Goal: Information Seeking & Learning: Learn about a topic

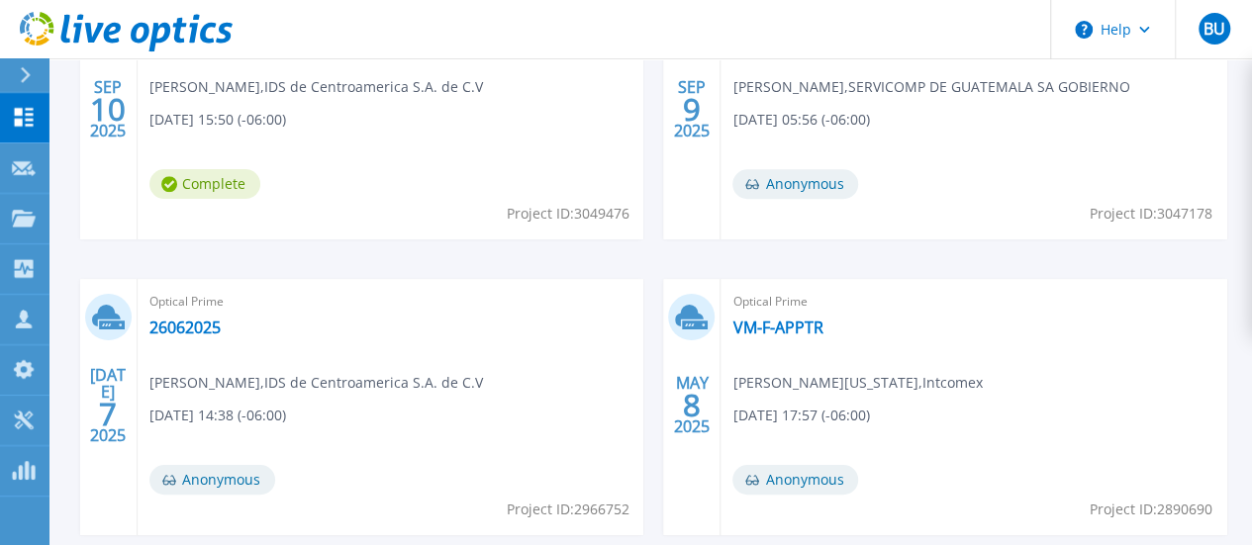
scroll to position [713, 0]
click at [95, 225] on p "Projects" at bounding box center [77, 219] width 52 height 51
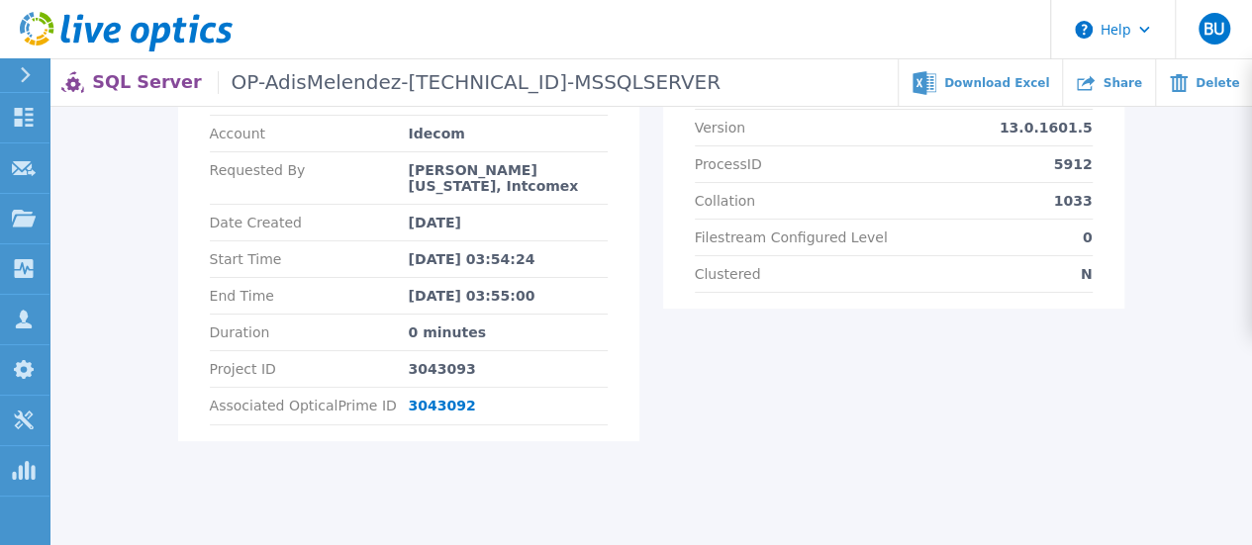
scroll to position [358, 0]
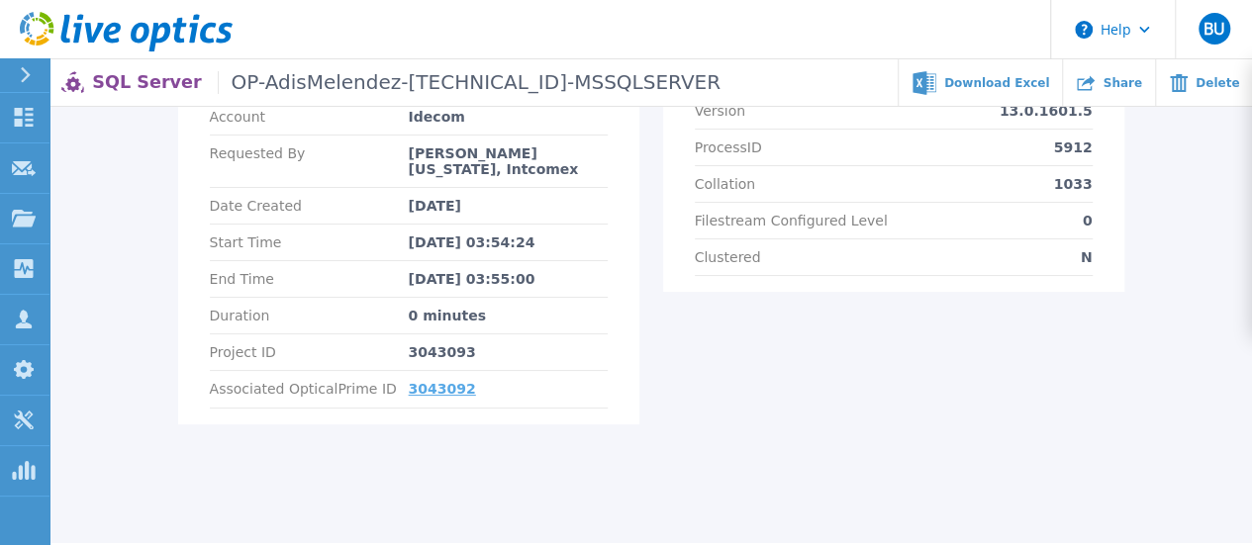
click at [426, 381] on link "3043092" at bounding box center [442, 389] width 67 height 16
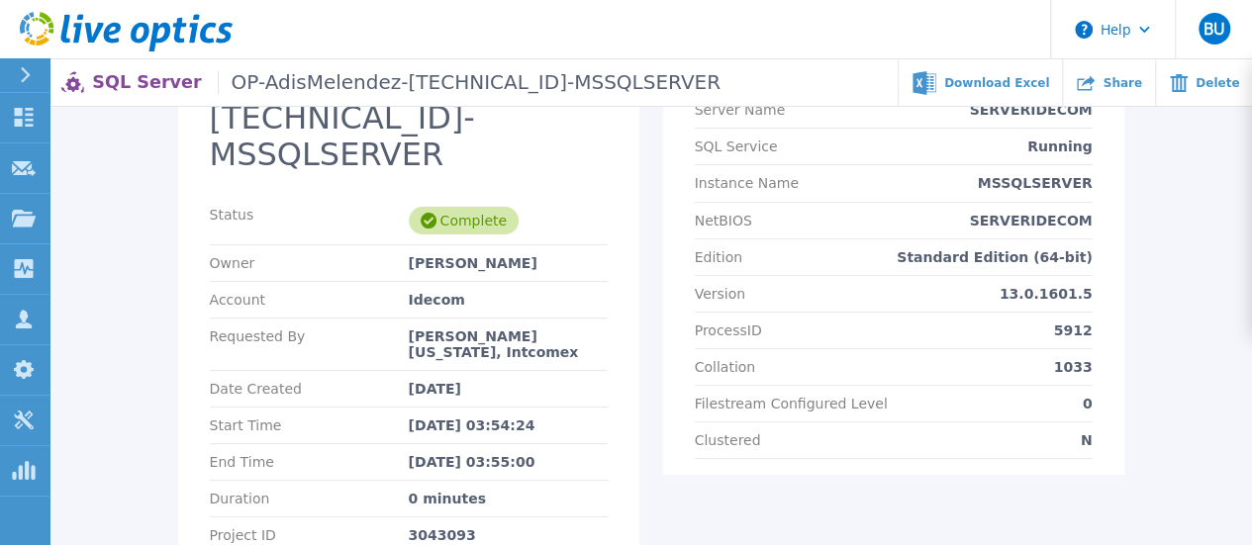
scroll to position [206, 0]
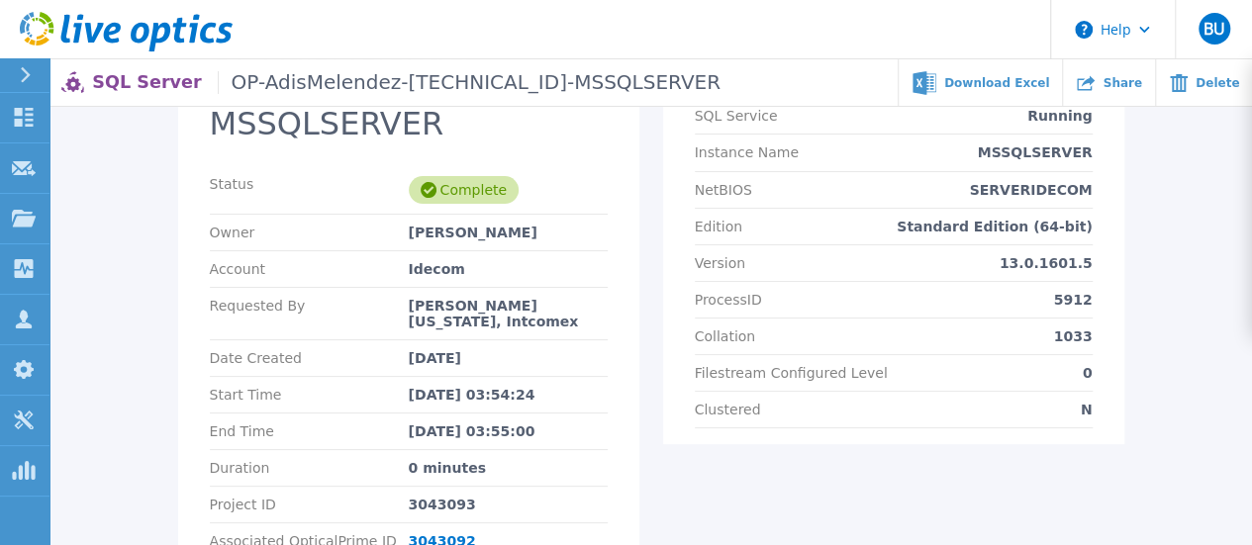
click at [419, 261] on div "Idecom" at bounding box center [508, 269] width 199 height 16
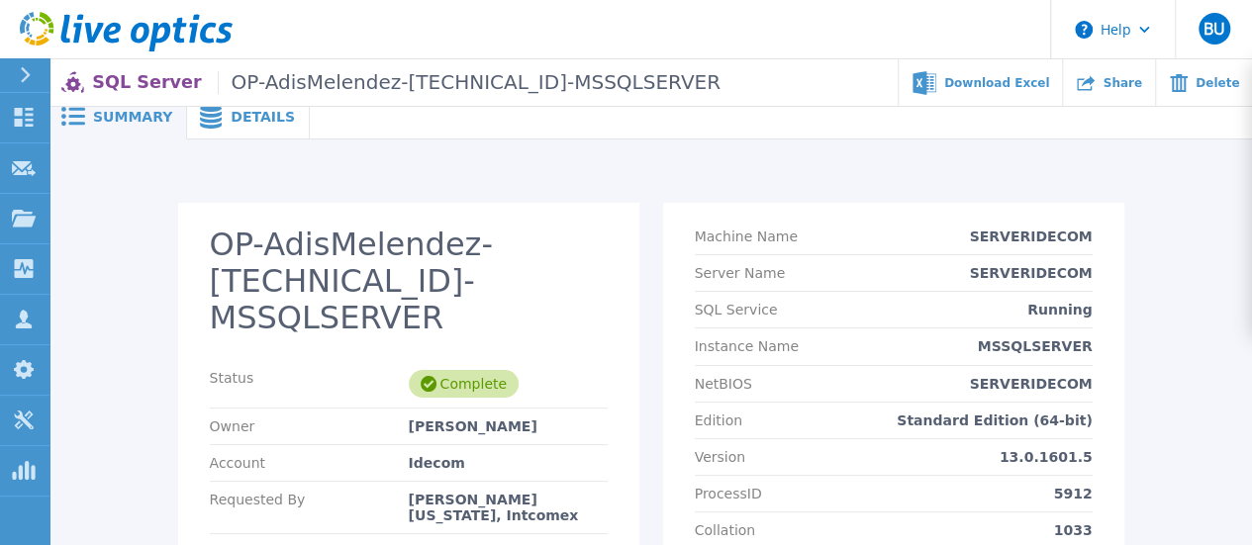
scroll to position [0, 0]
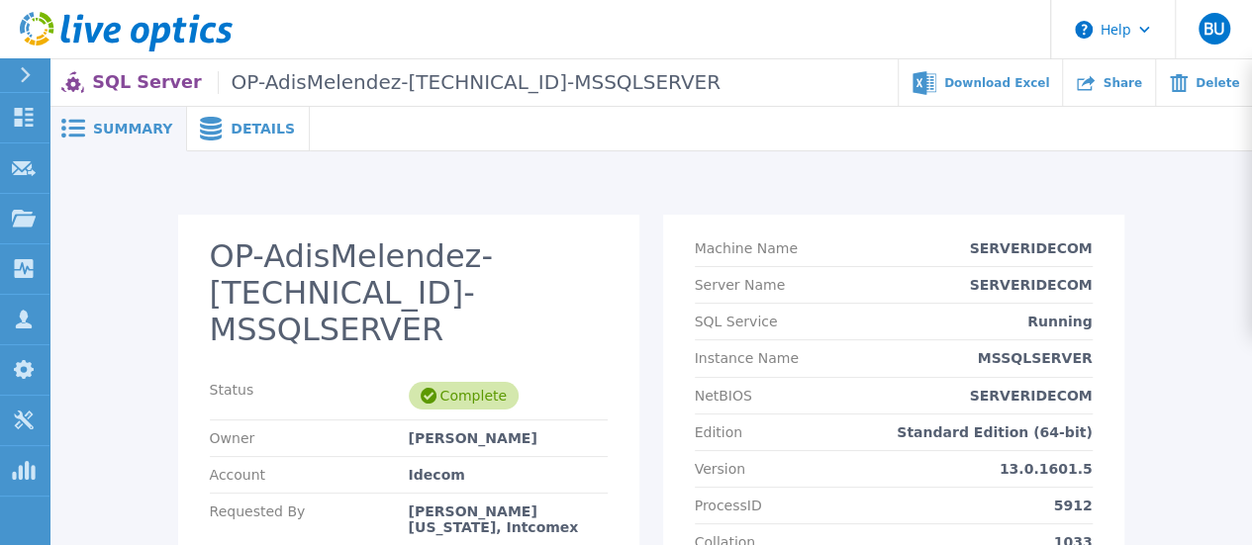
click at [255, 118] on div "Details" at bounding box center [248, 129] width 123 height 45
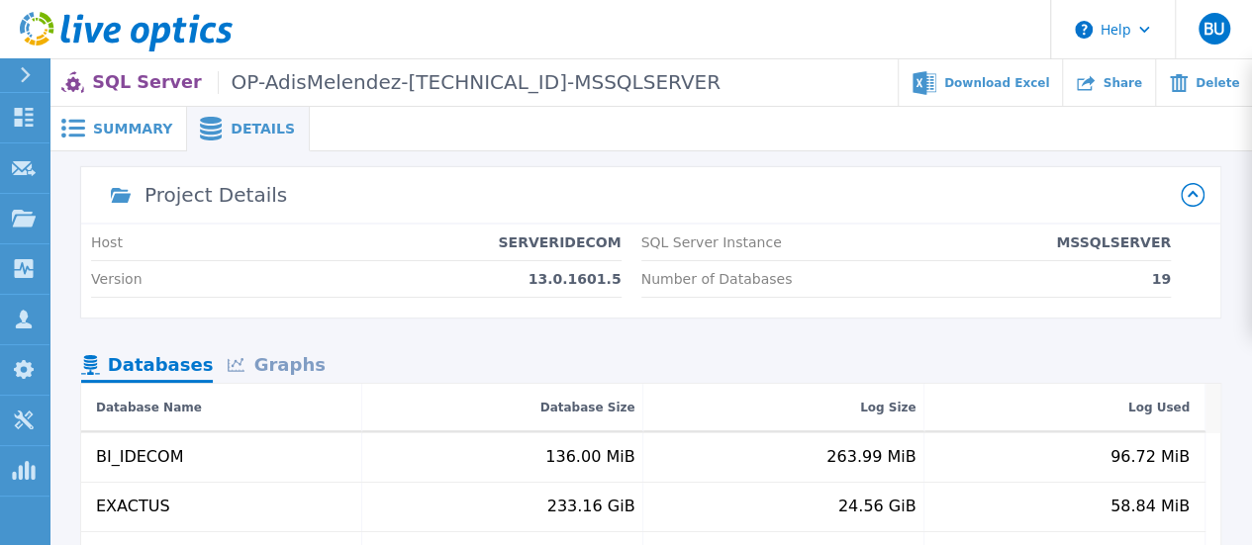
click at [255, 361] on div "Graphs" at bounding box center [276, 366] width 127 height 35
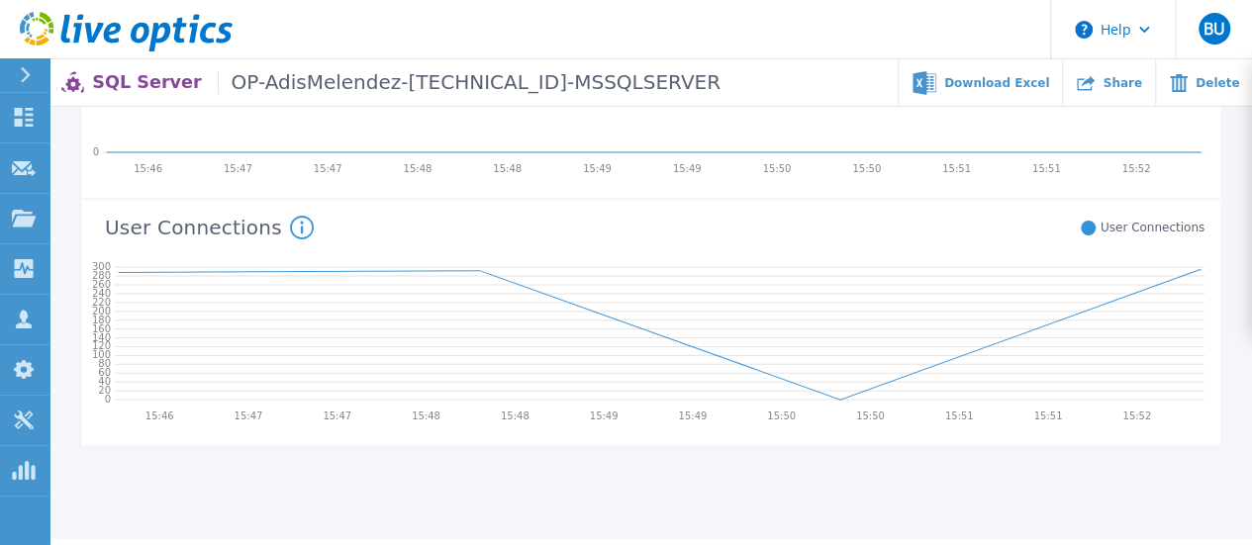
scroll to position [1172, 0]
click at [290, 226] on icon at bounding box center [302, 230] width 24 height 24
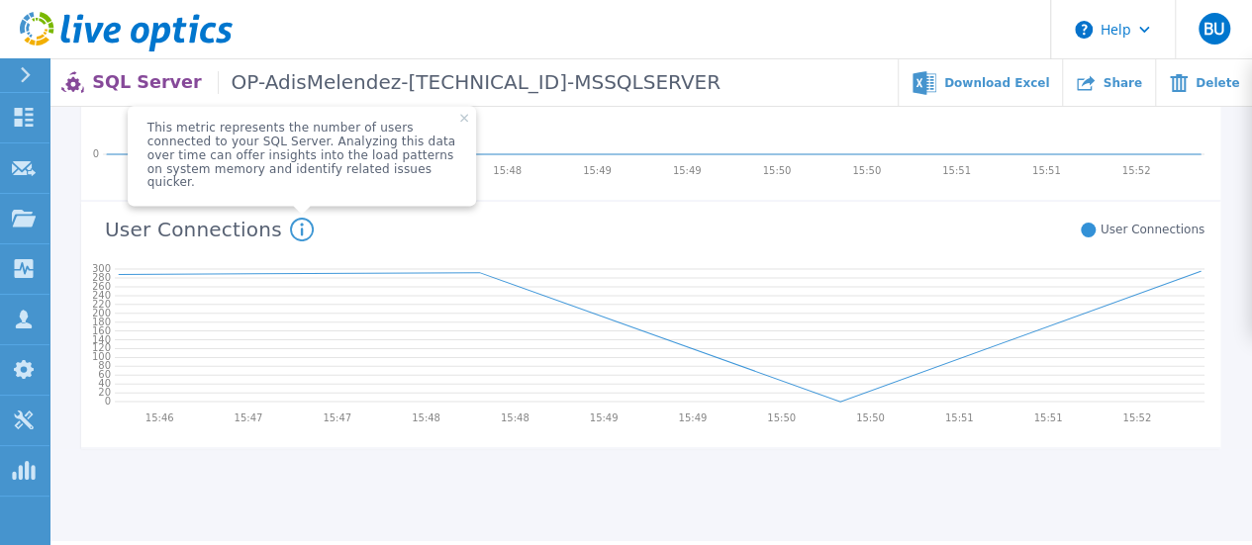
click at [556, 233] on div "User Connections This metric represents the number of users connected to your S…" at bounding box center [642, 227] width 1123 height 51
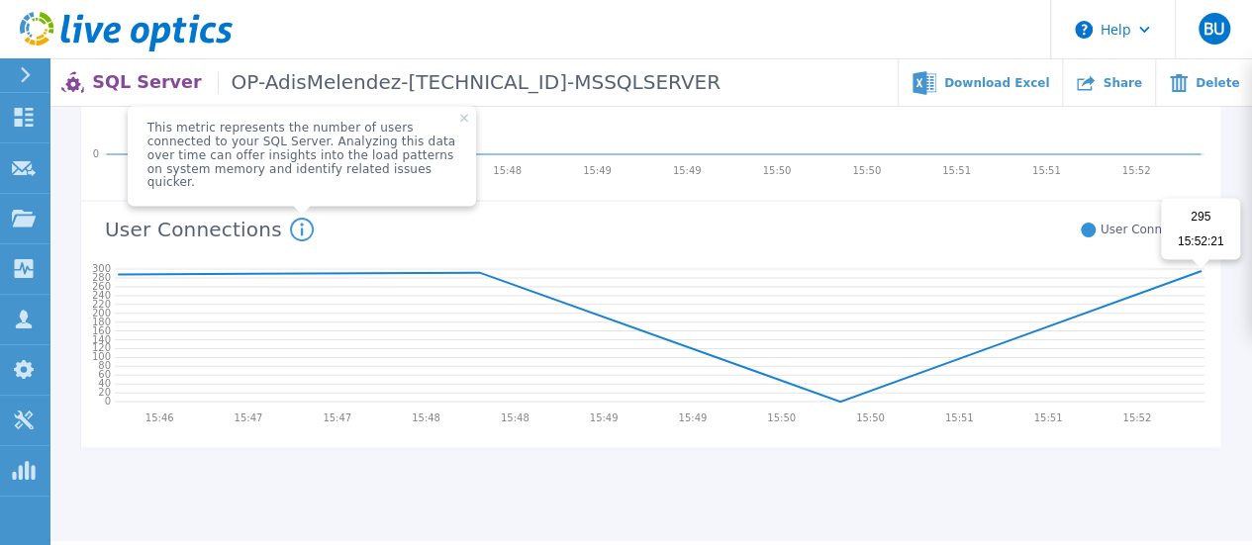
click at [1197, 272] on icon at bounding box center [660, 336] width 1082 height 131
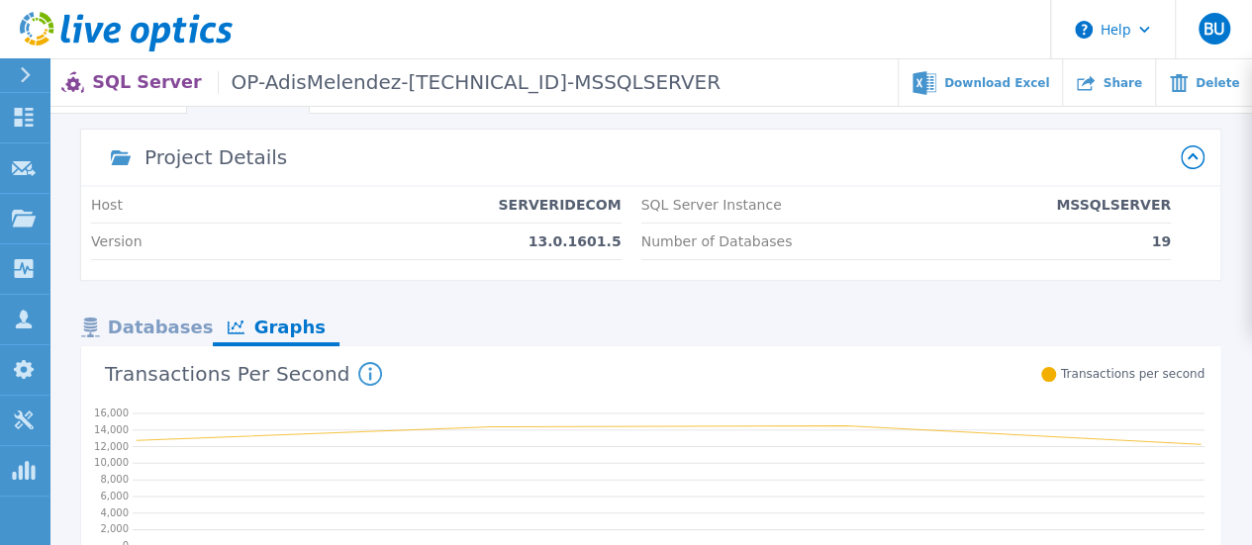
scroll to position [0, 0]
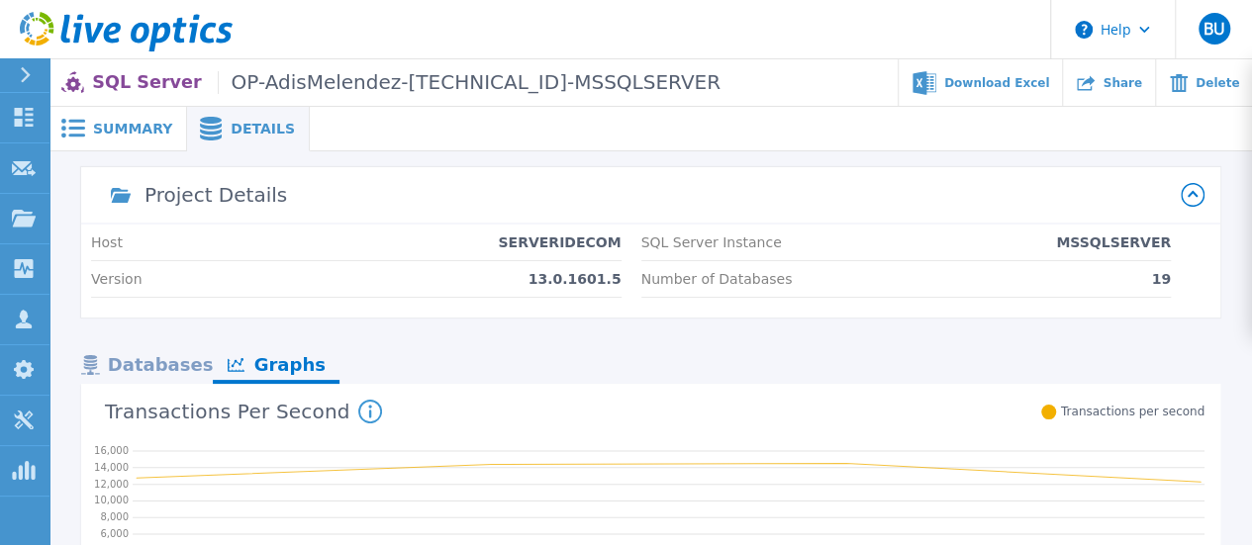
click at [135, 132] on span "Summary" at bounding box center [132, 129] width 79 height 14
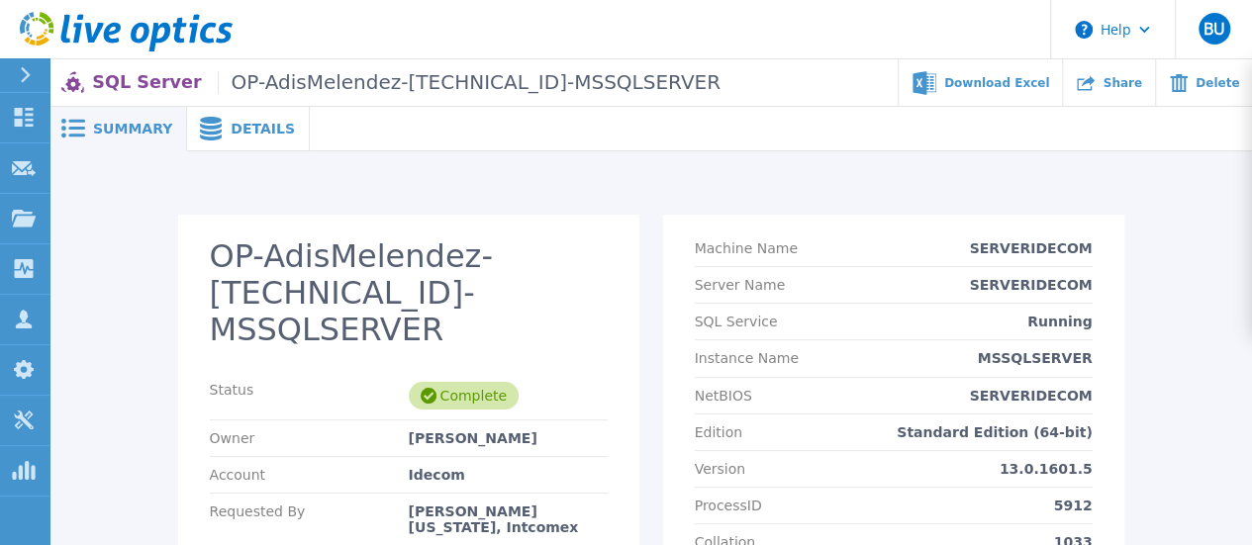
click at [1194, 415] on div "OP-AdisMelendez-192.168.1.252-MSSQLSERVER Status Complete Owner Adis Melendez A…" at bounding box center [650, 510] width 1165 height 591
click at [232, 127] on span "Details" at bounding box center [263, 129] width 64 height 14
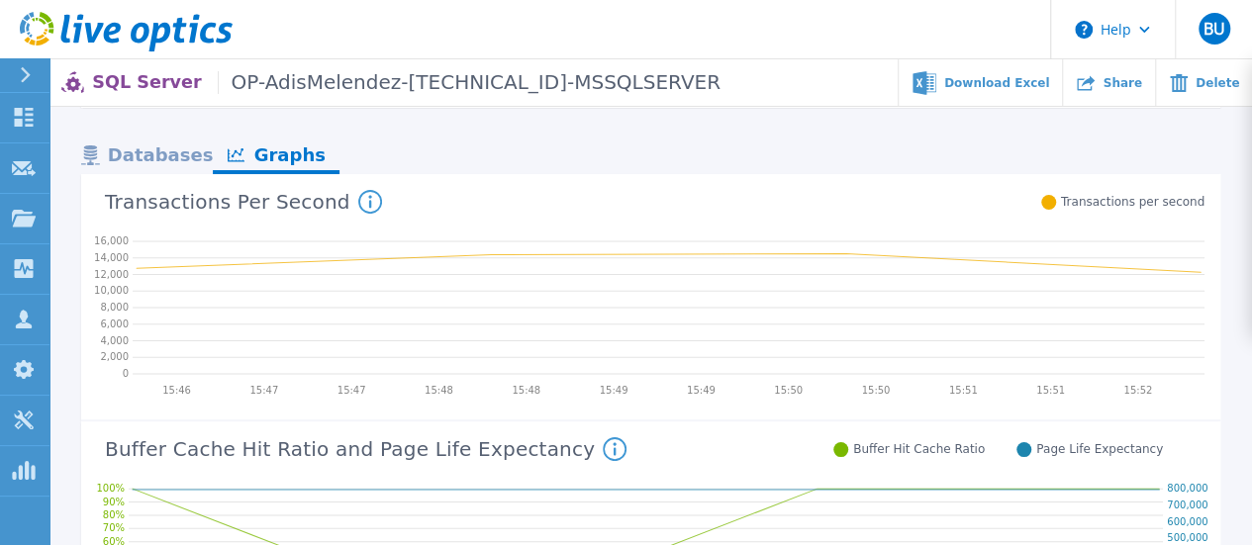
scroll to position [209, 0]
click at [358, 199] on icon at bounding box center [370, 203] width 24 height 24
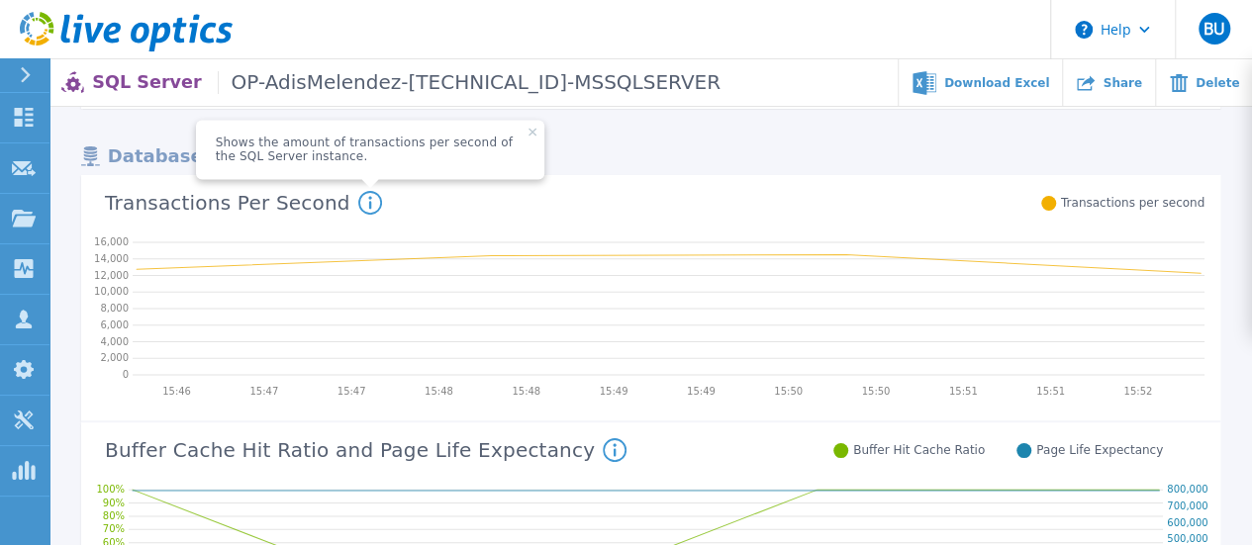
click at [826, 219] on div "Transactions Per Second Shows the amount of transactions per second of the SQL …" at bounding box center [642, 200] width 1123 height 51
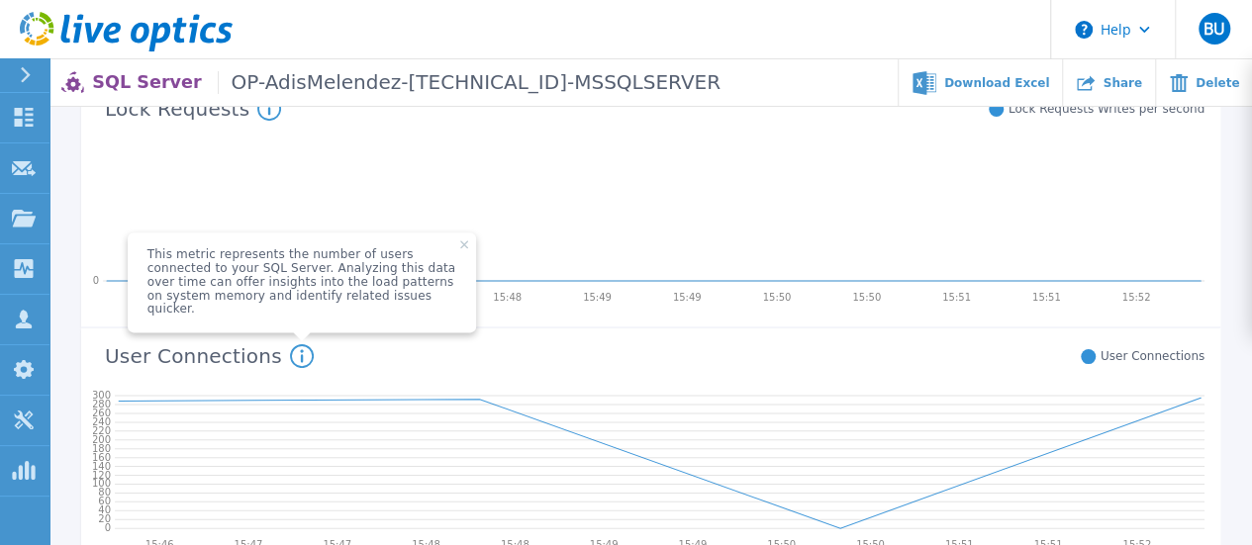
scroll to position [1225, 0]
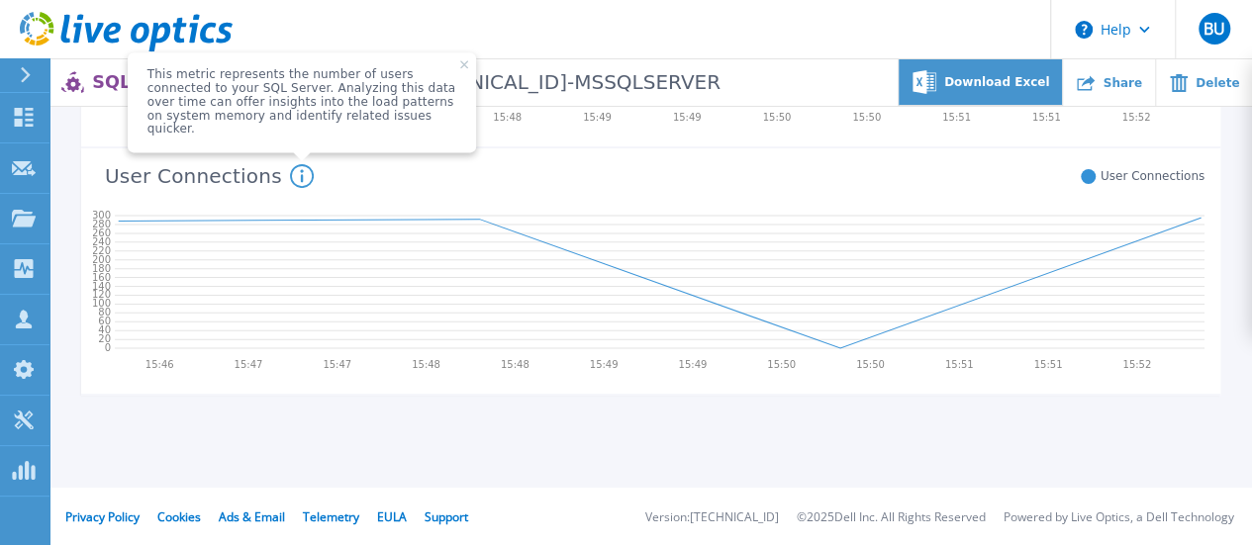
click at [1031, 88] on span "Download Excel" at bounding box center [996, 82] width 105 height 12
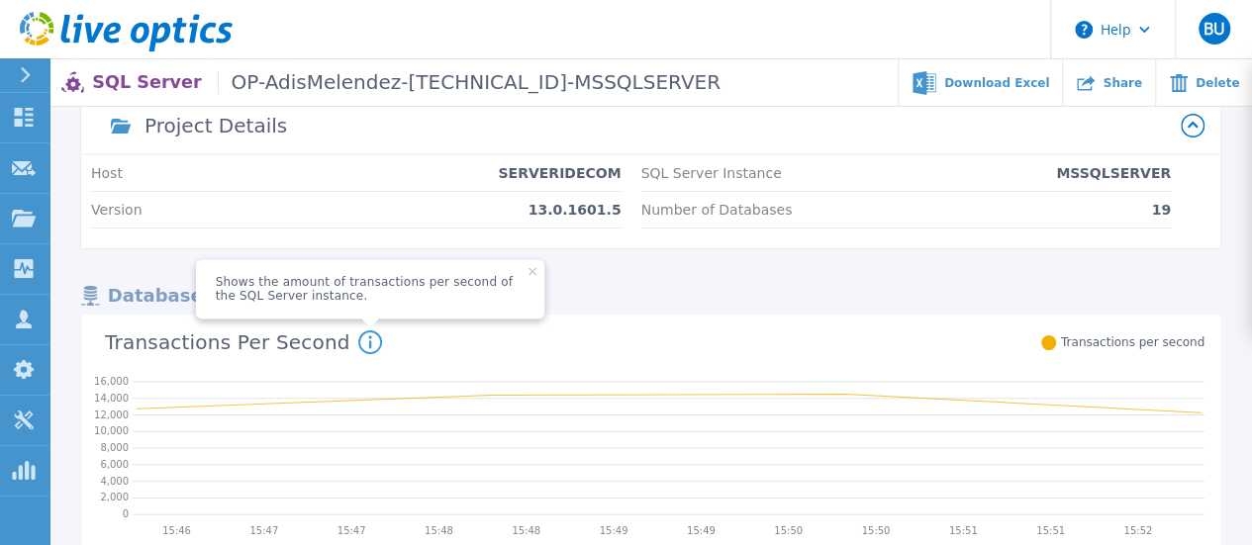
scroll to position [0, 0]
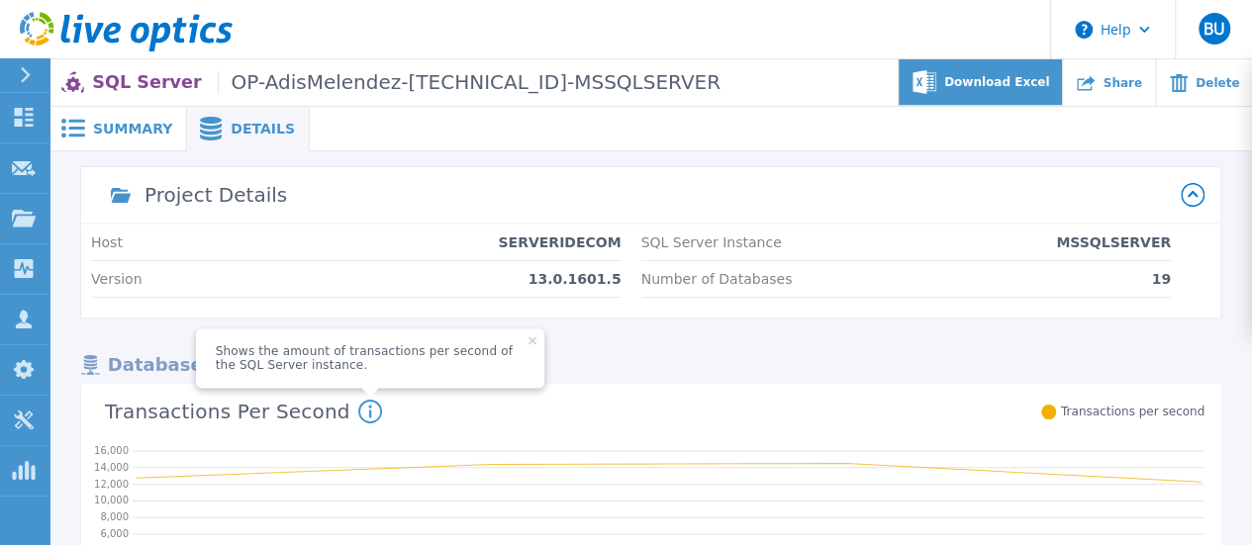
click at [1006, 64] on div "Download Excel" at bounding box center [981, 82] width 164 height 47
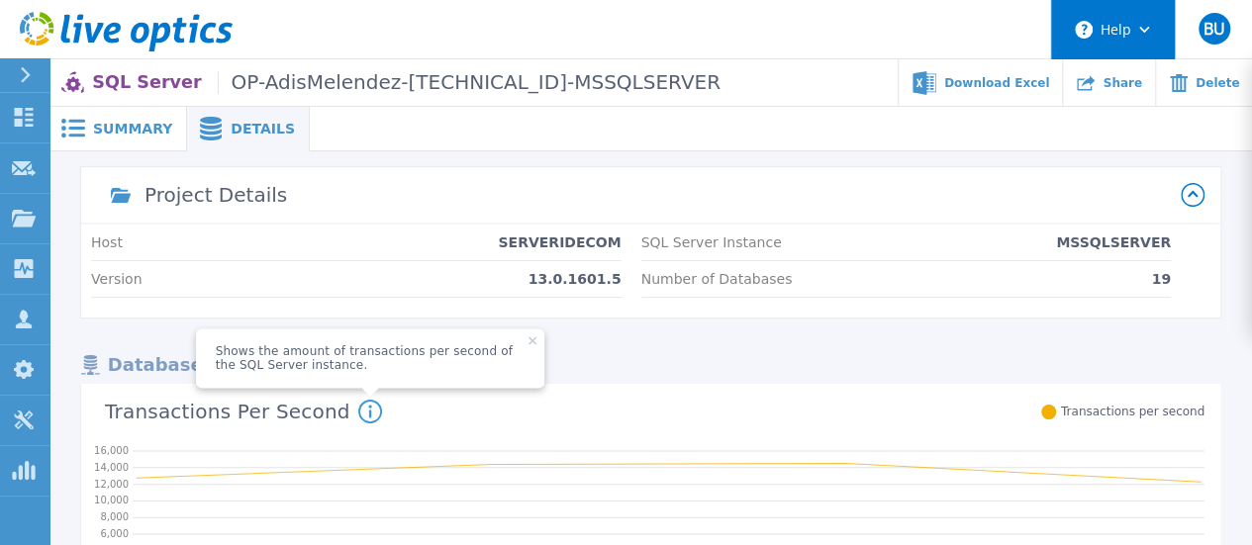
click at [1113, 37] on button "Help" at bounding box center [1113, 29] width 124 height 59
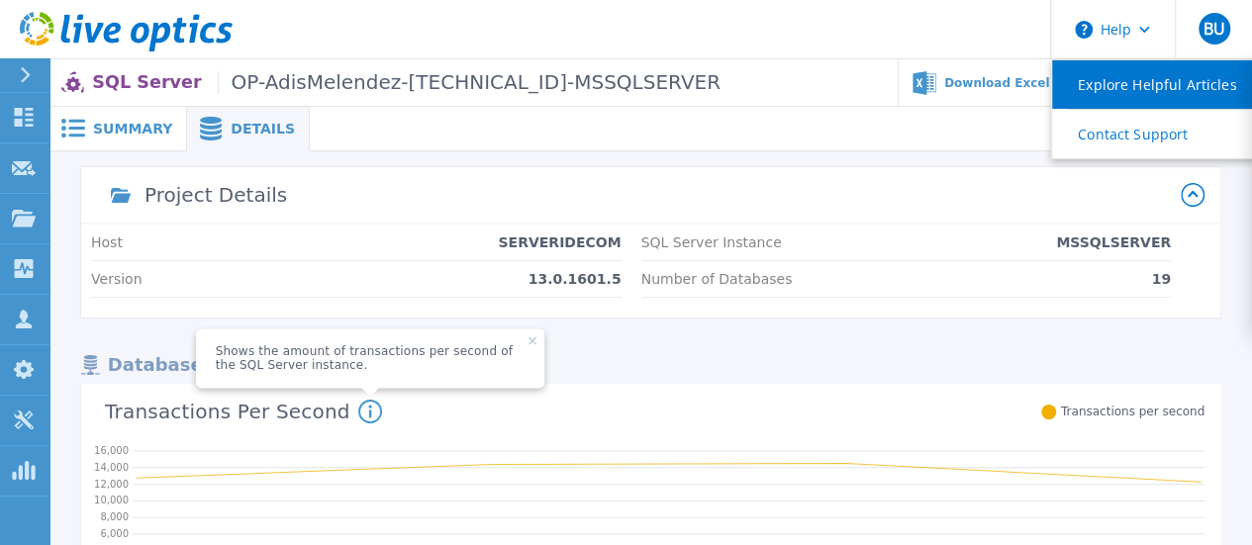
click at [1154, 90] on link "Explore Helpful Articles" at bounding box center [1162, 84] width 221 height 49
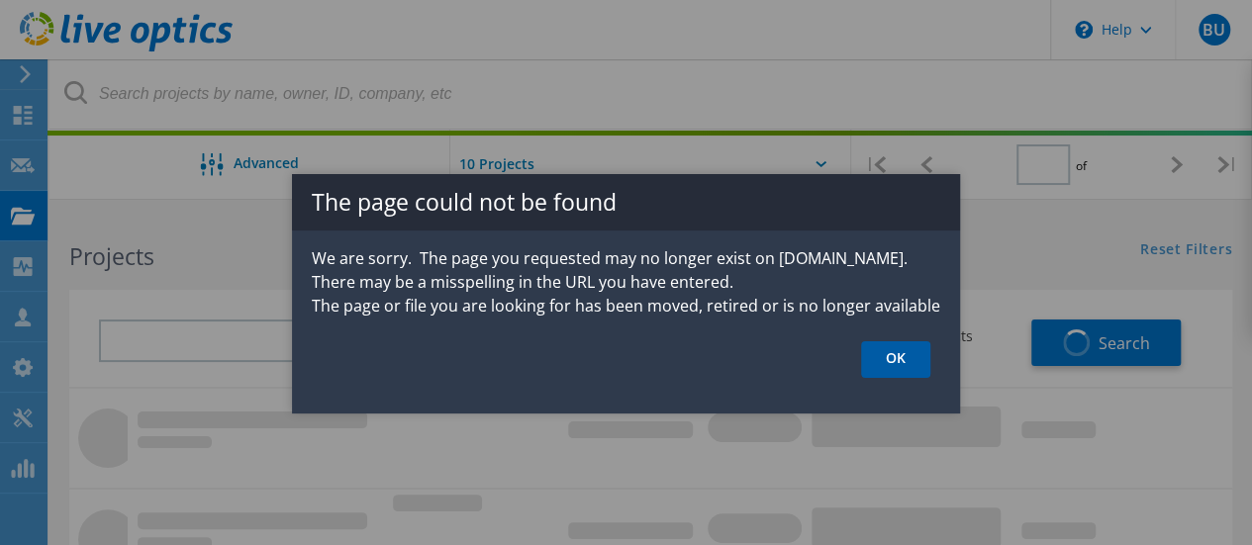
click at [901, 357] on link "OK" at bounding box center [895, 359] width 69 height 37
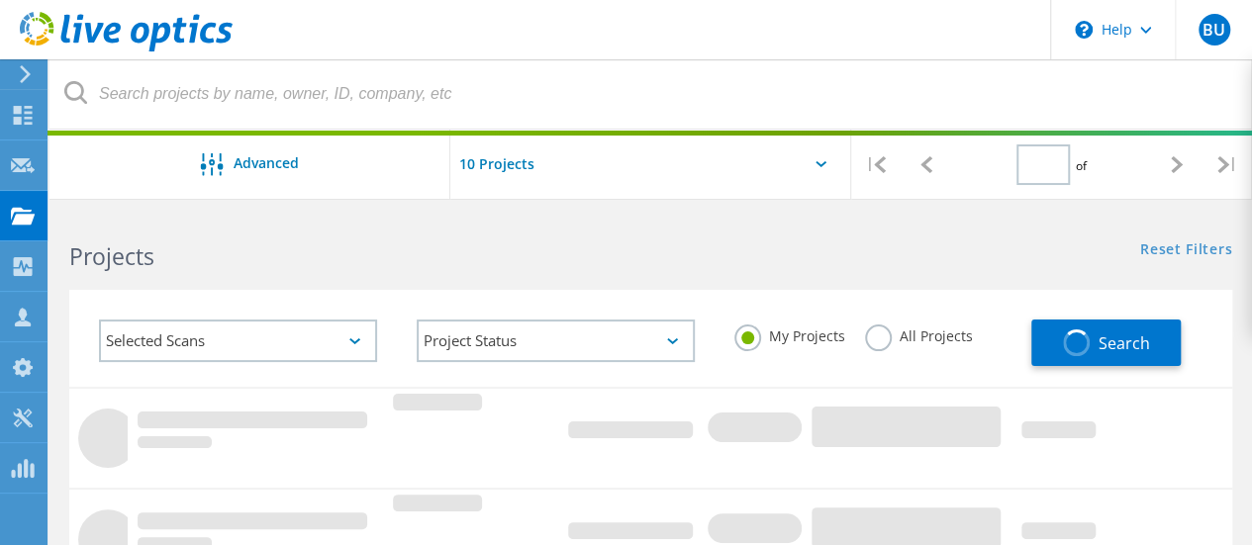
type input "1"
